Goal: Navigation & Orientation: Find specific page/section

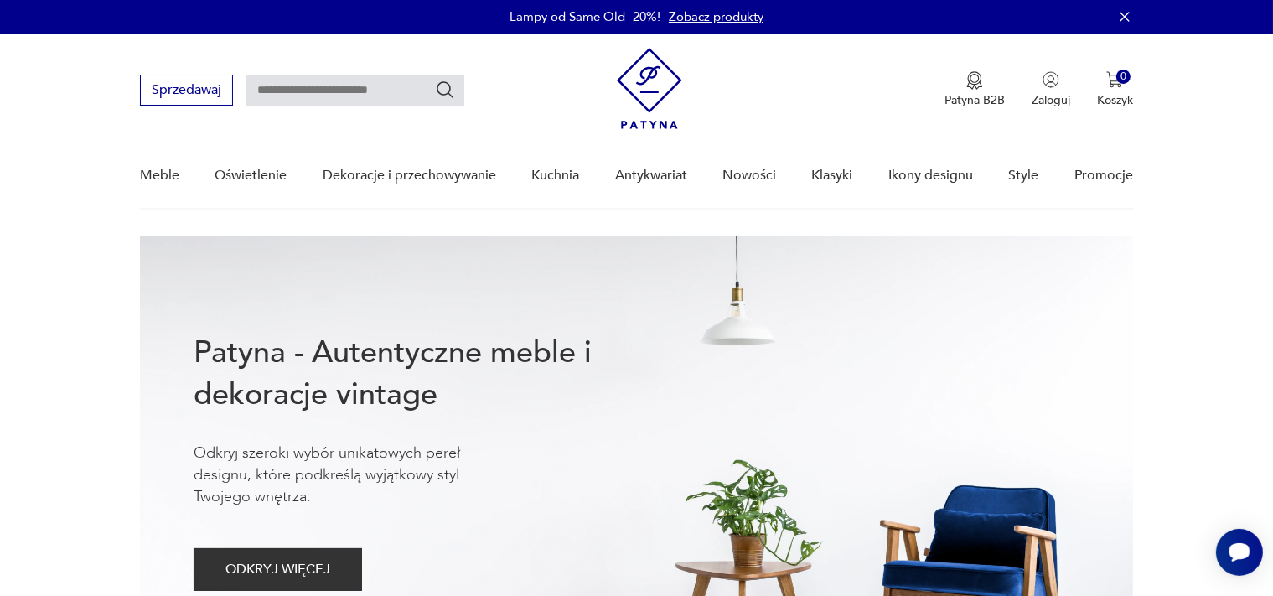
click at [92, 163] on nav "Sprzedawaj Patyna B2B Zaloguj 0 Koszyk Twój koszyk ( 0 ) Brak produktów w koszy…" at bounding box center [636, 122] width 1273 height 176
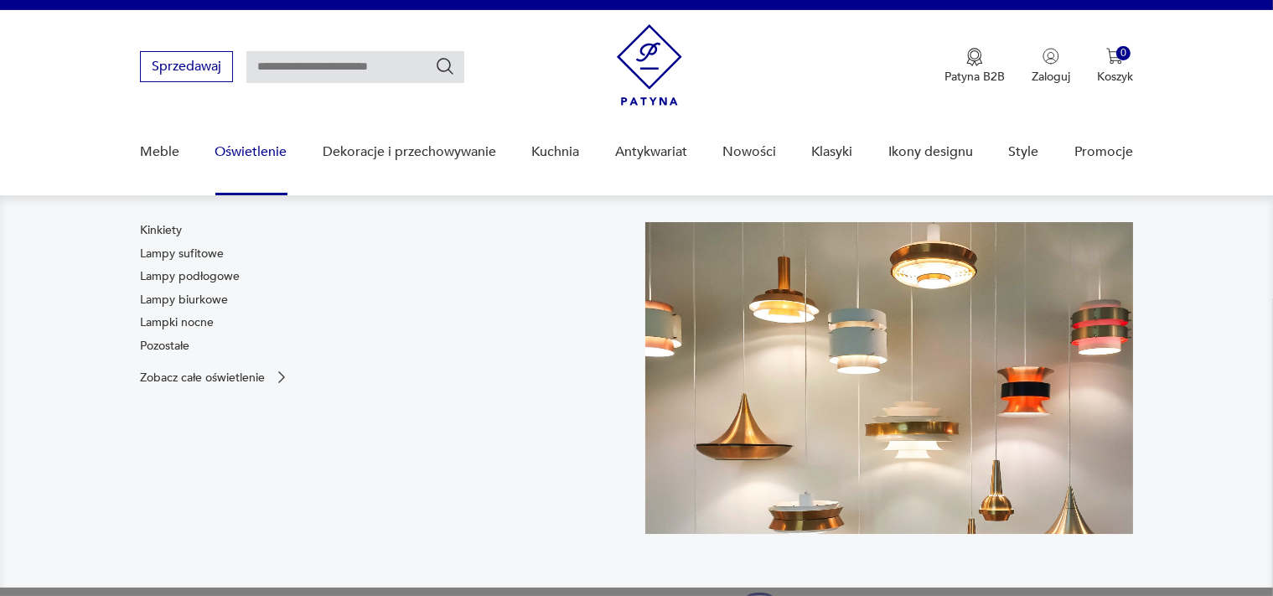
scroll to position [24, 0]
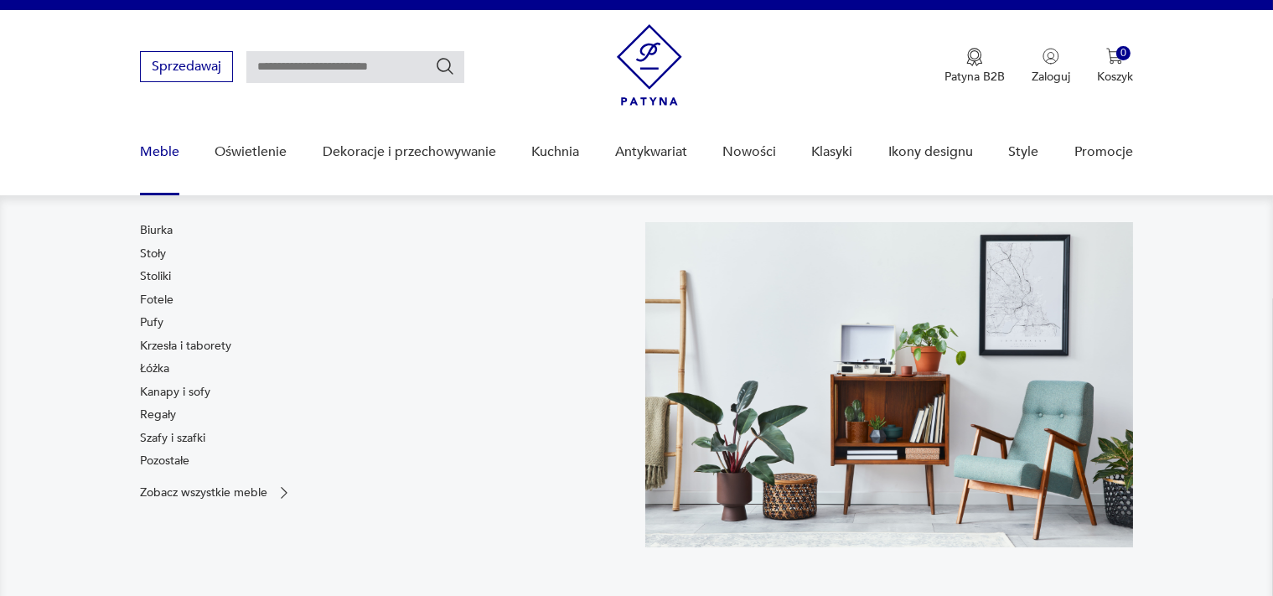
click at [151, 142] on link "Meble" at bounding box center [159, 152] width 39 height 65
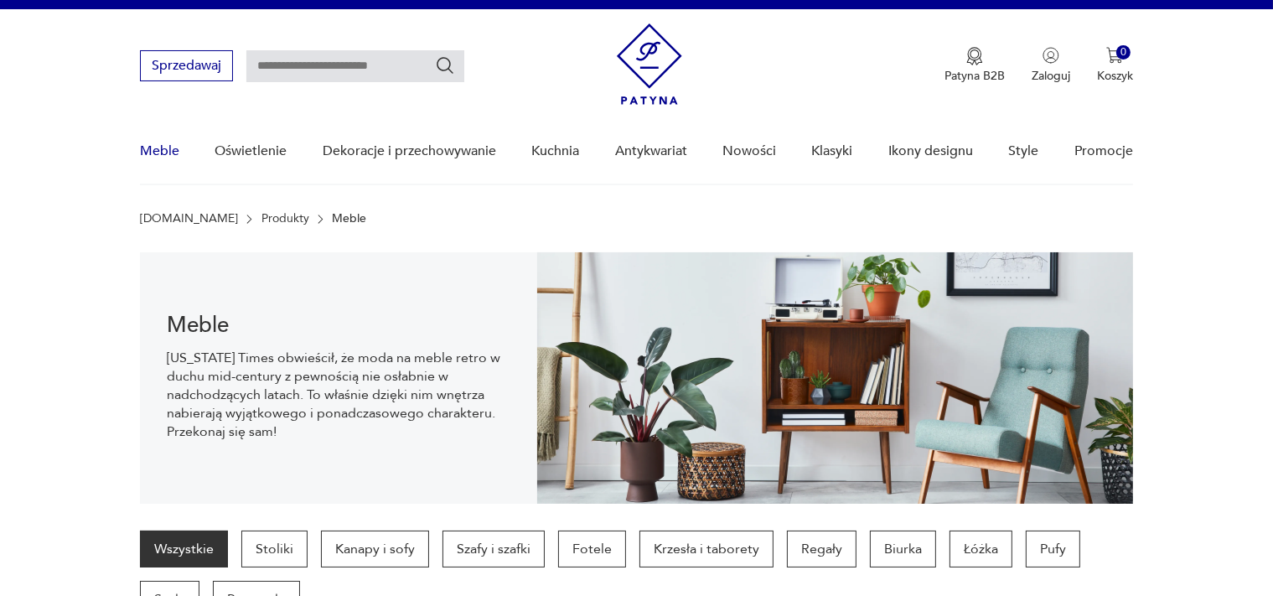
click at [151, 141] on link "Meble" at bounding box center [159, 151] width 39 height 65
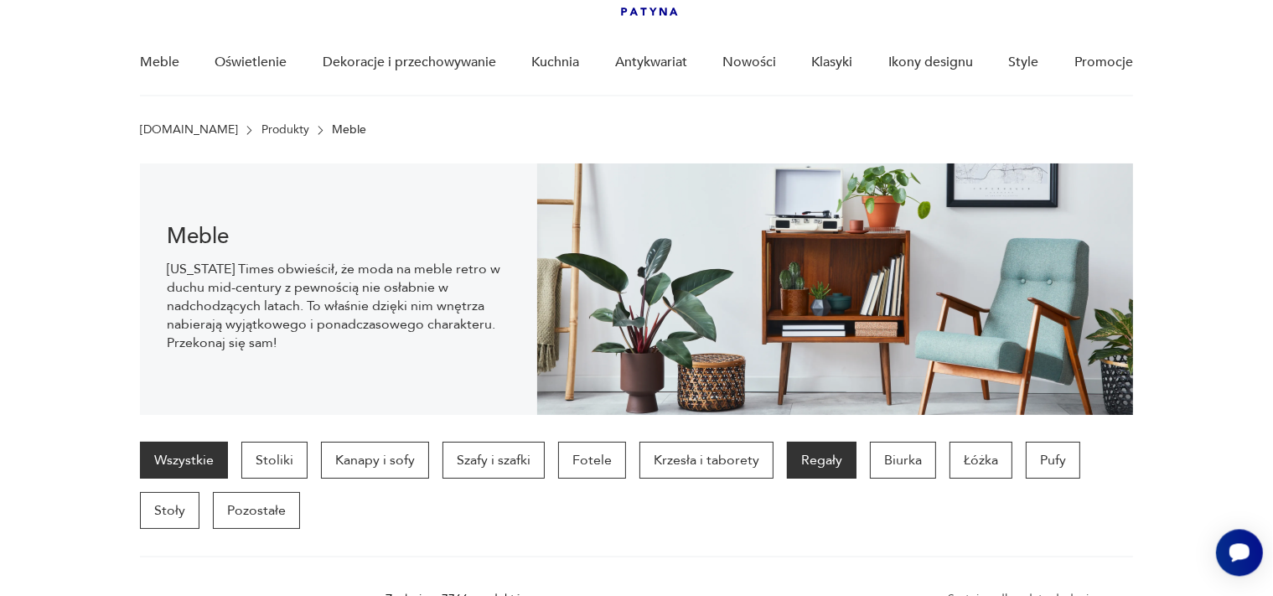
scroll to position [0, 0]
click at [791, 458] on p "Regały" at bounding box center [822, 460] width 70 height 37
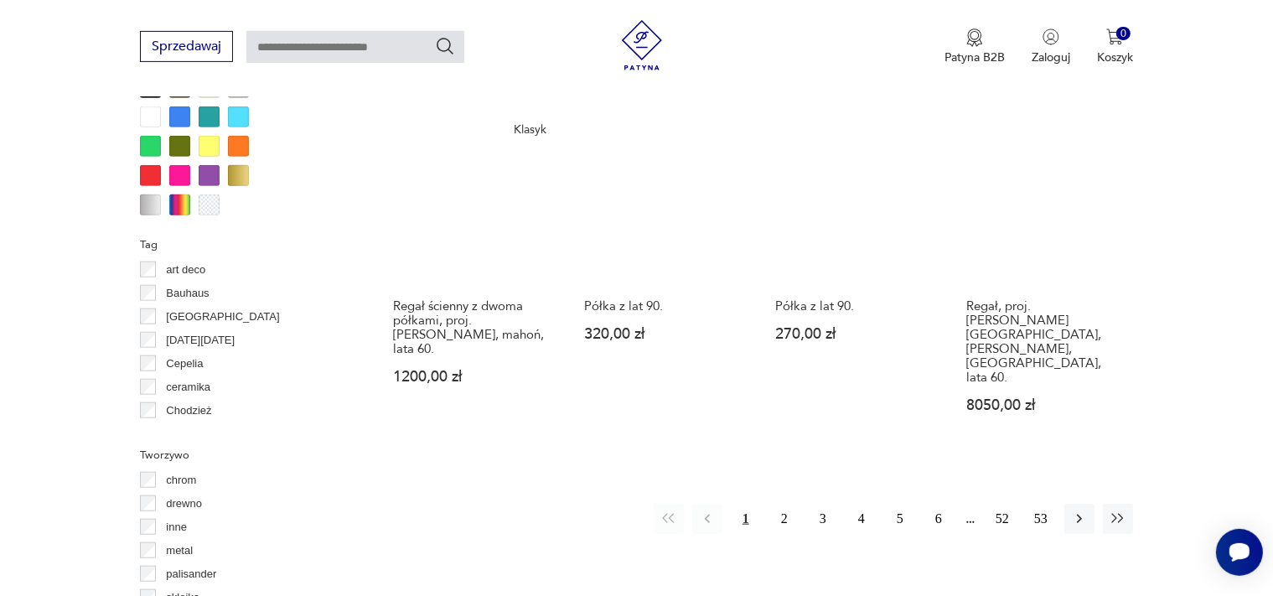
scroll to position [1683, 0]
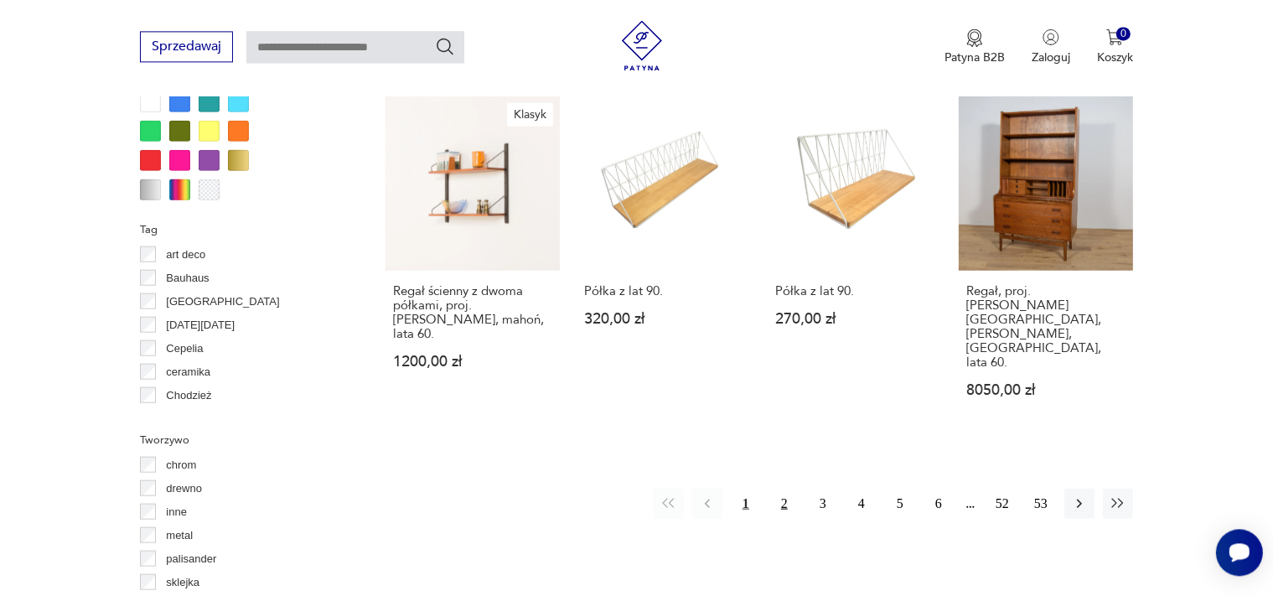
click at [786, 488] on button "2" at bounding box center [784, 503] width 30 height 30
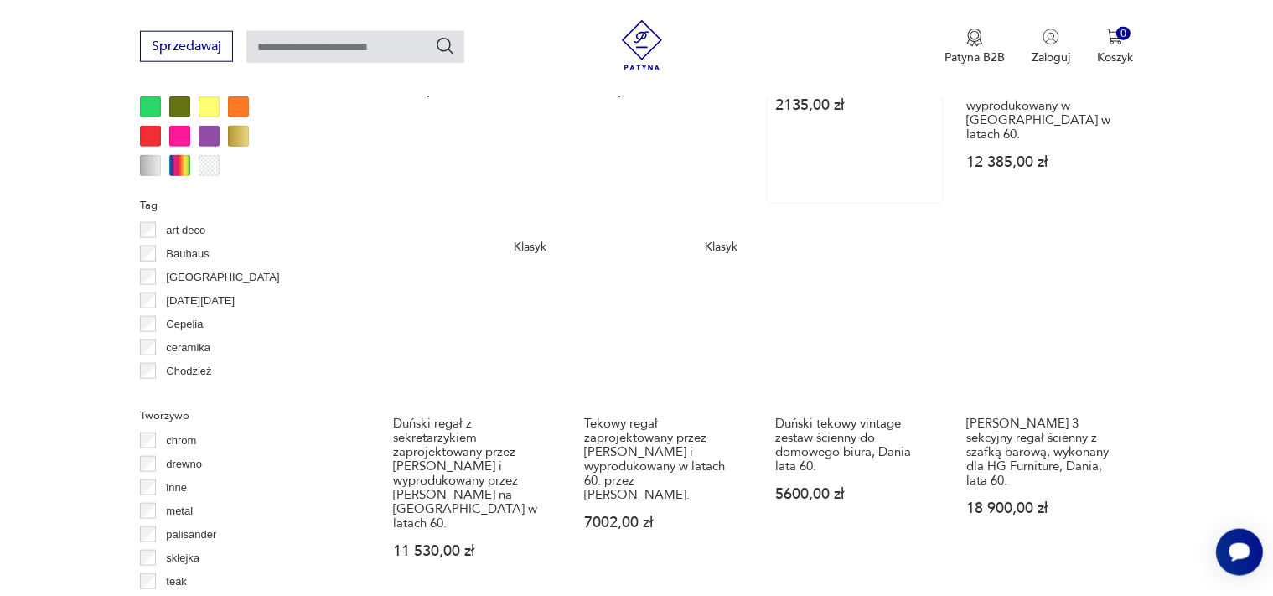
scroll to position [1861, 0]
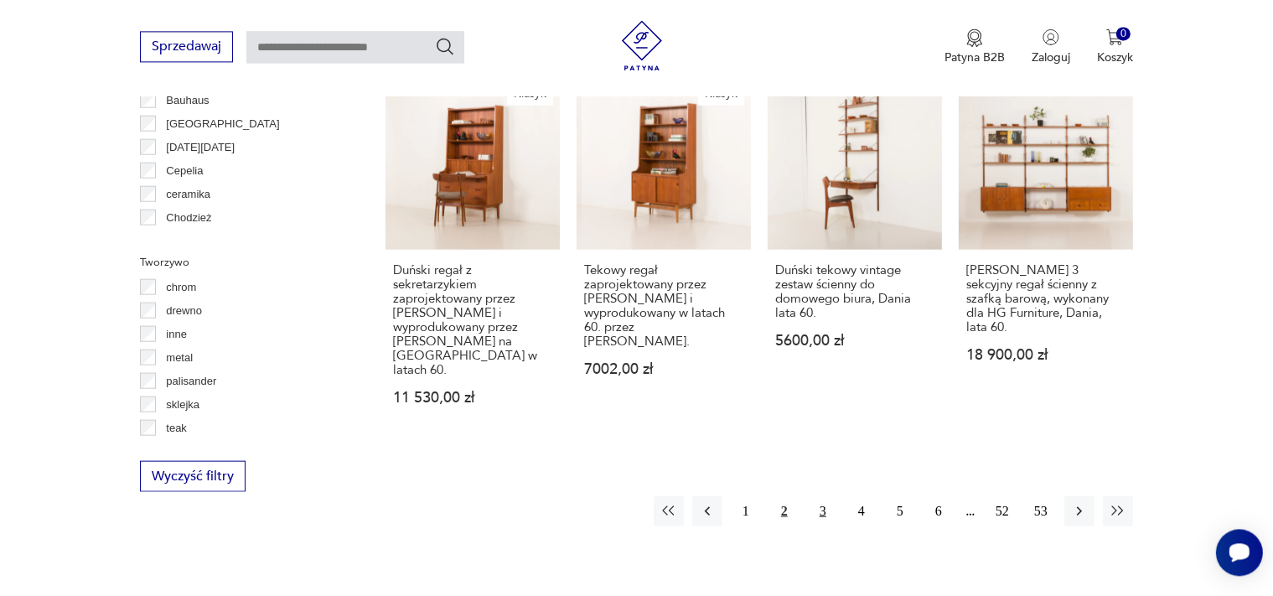
click at [820, 495] on button "3" at bounding box center [823, 510] width 30 height 30
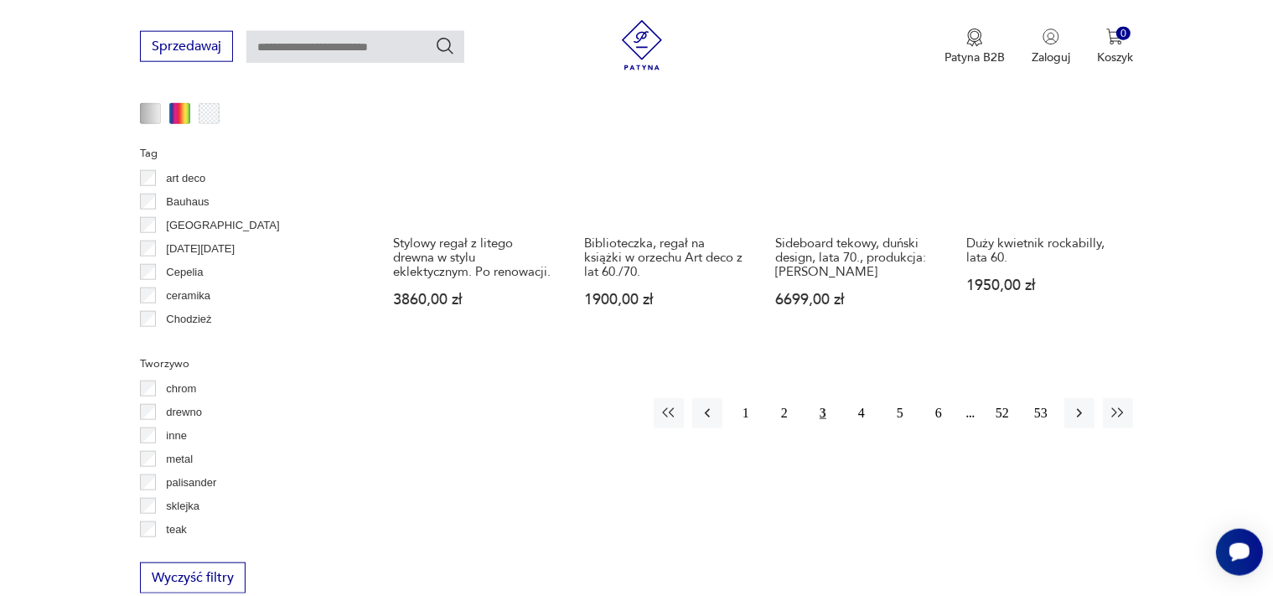
scroll to position [1772, 0]
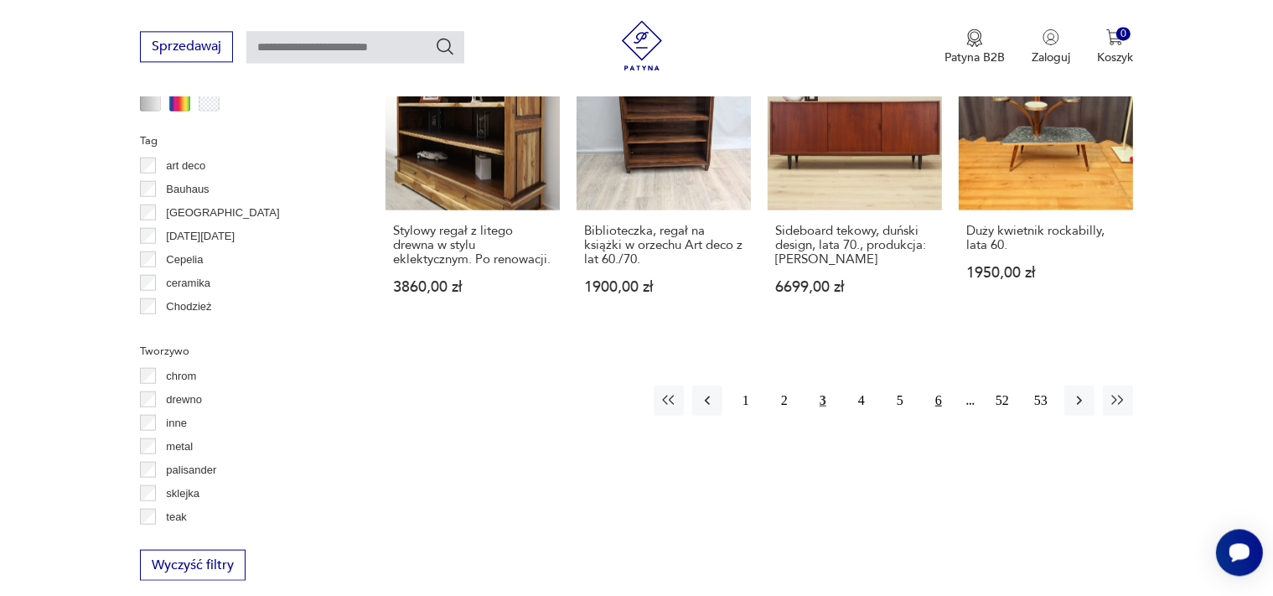
click at [935, 385] on button "6" at bounding box center [939, 400] width 30 height 30
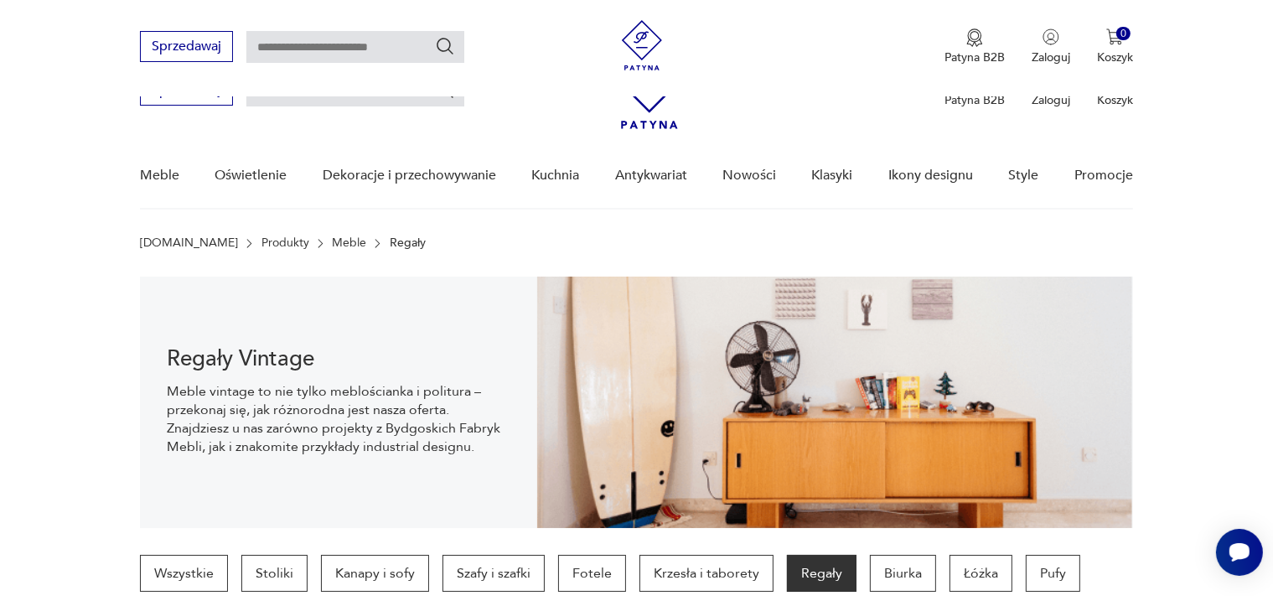
scroll to position [1772, 0]
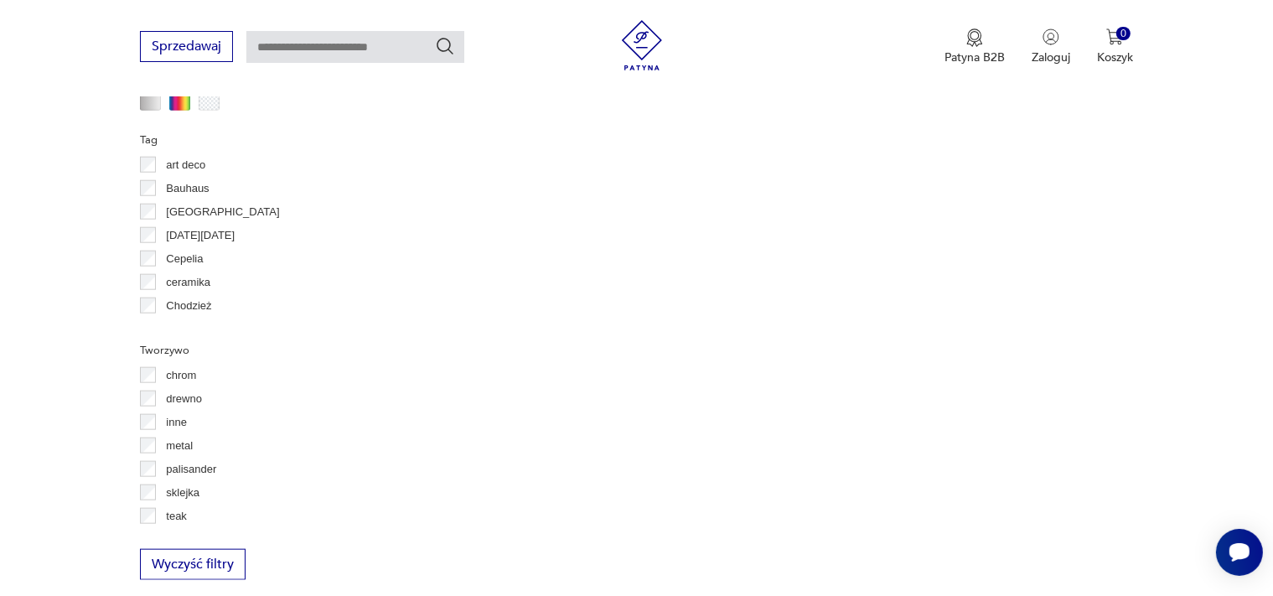
scroll to position [1860, 0]
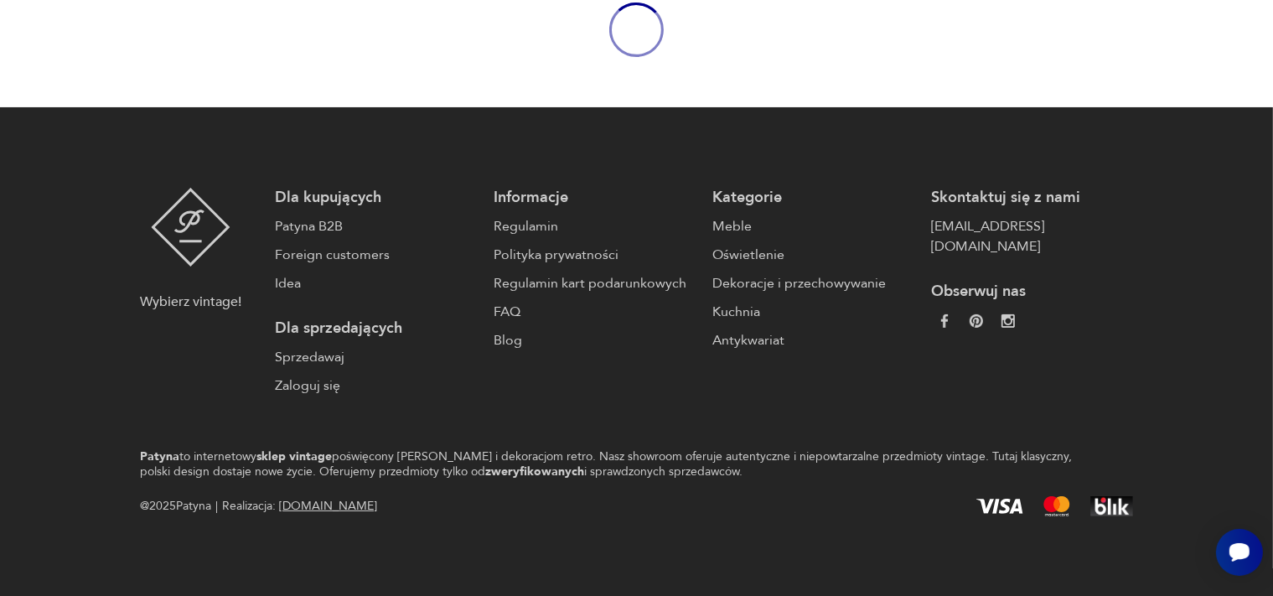
scroll to position [112, 0]
